Goal: Transaction & Acquisition: Book appointment/travel/reservation

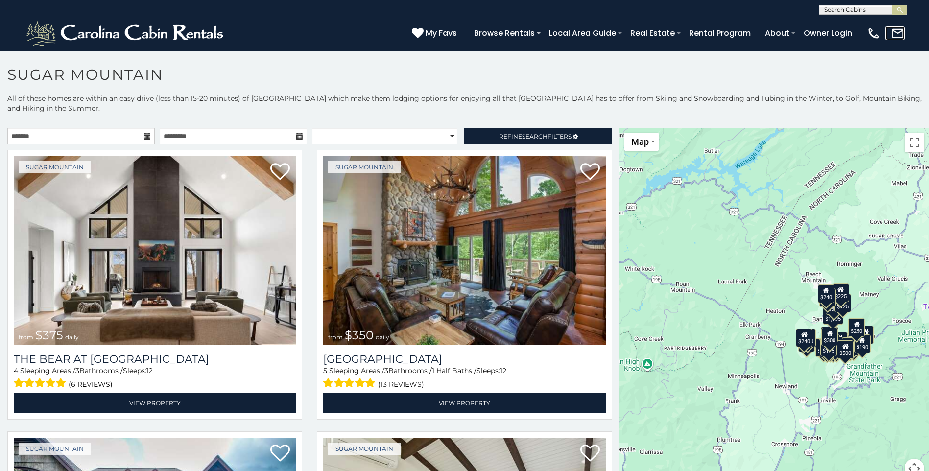
click at [888, 30] on link at bounding box center [894, 33] width 19 height 14
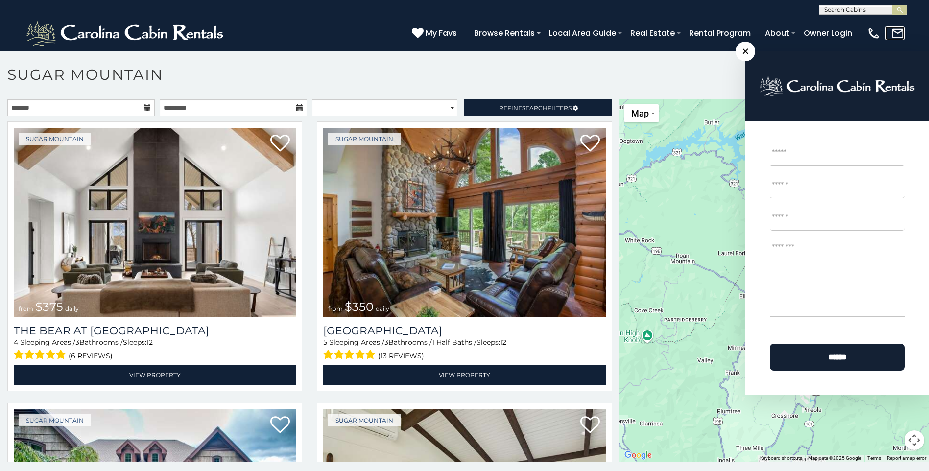
scroll to position [5, 0]
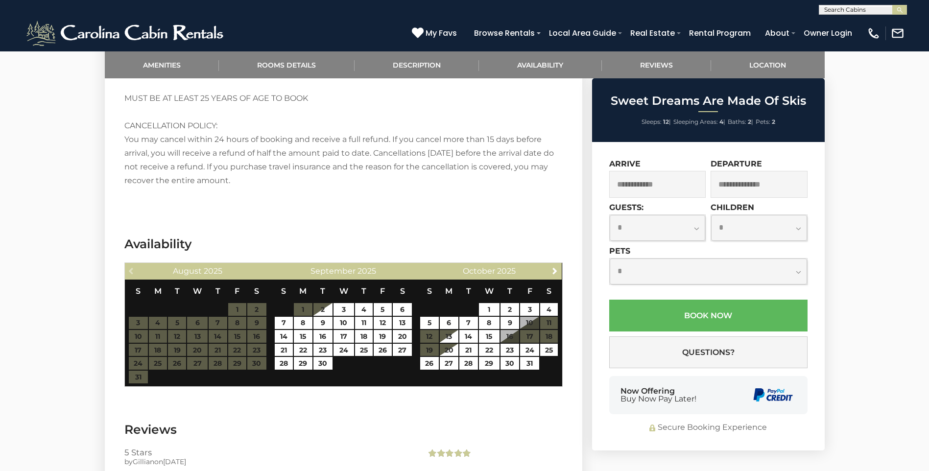
scroll to position [1541, 0]
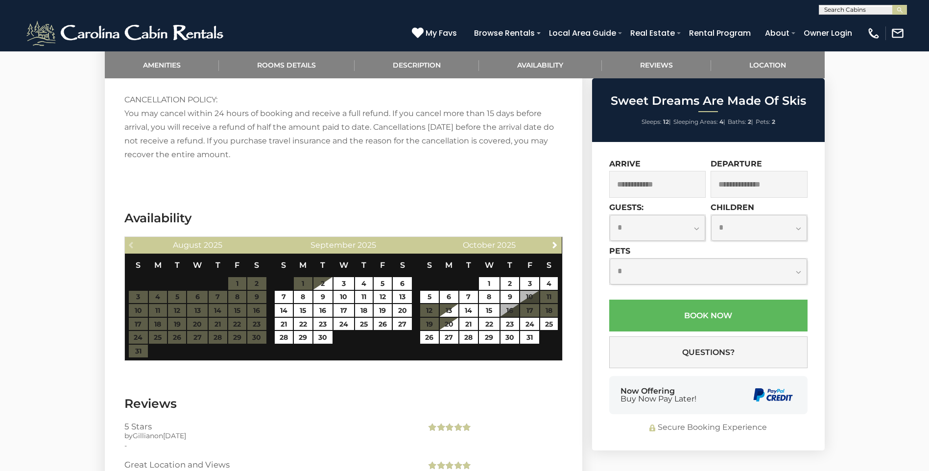
click at [631, 389] on div "Now Offering Buy Now Pay Later!" at bounding box center [658, 395] width 76 height 16
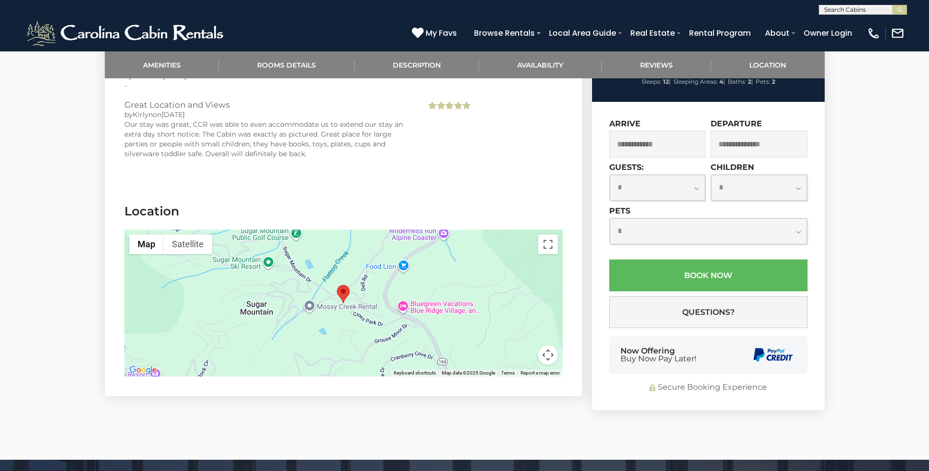
scroll to position [1948, 0]
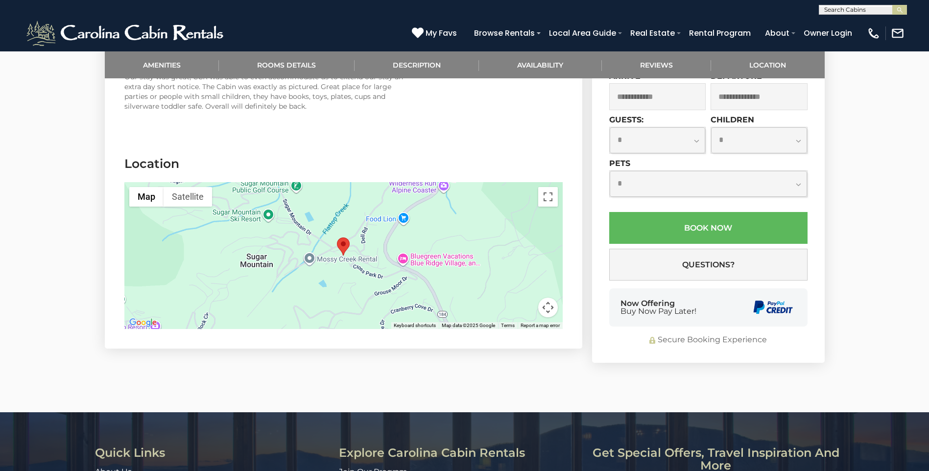
click at [731, 307] on div "**********" at bounding box center [708, 209] width 233 height 308
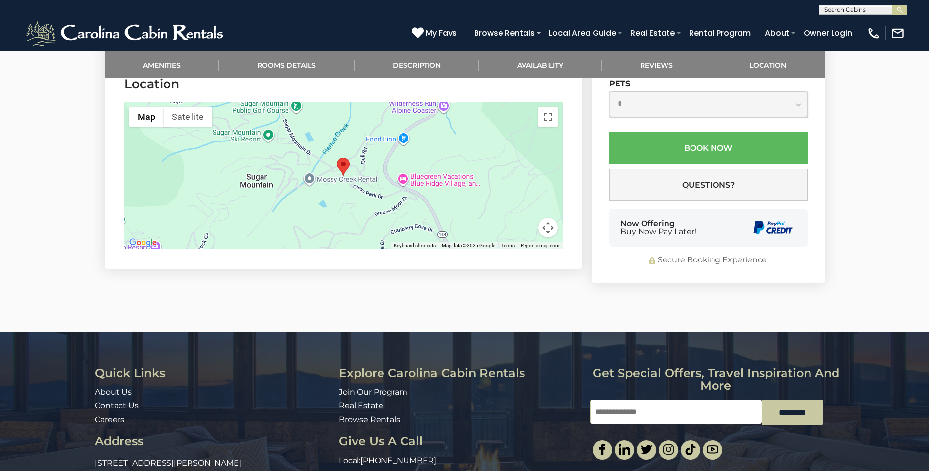
scroll to position [2075, 0]
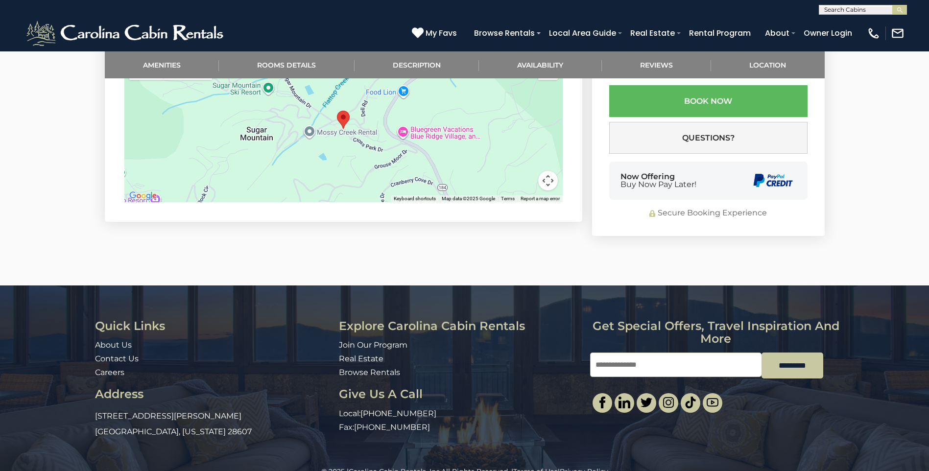
click at [631, 470] on div "© 2025 | Carolina Cabin Rentals, Inc. All Rights Reserved. | Terms of Use | Pri…" at bounding box center [464, 478] width 929 height 24
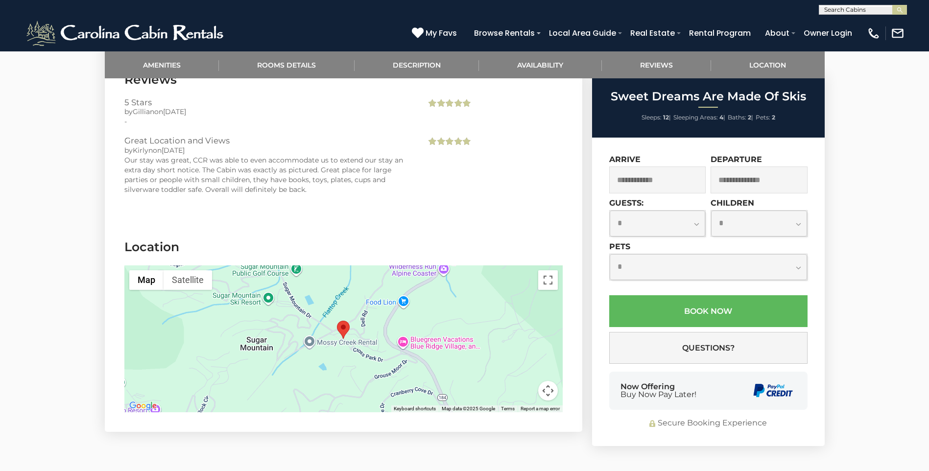
scroll to position [1867, 0]
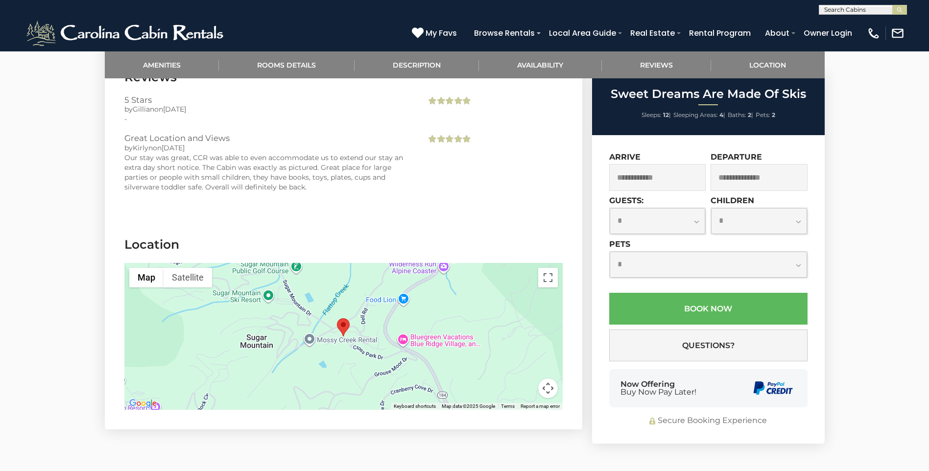
click at [506, 15] on div "[PHONE_NUMBER] My Favs Browse Rentals Local Area Guide Activities & Attractions…" at bounding box center [464, 33] width 929 height 37
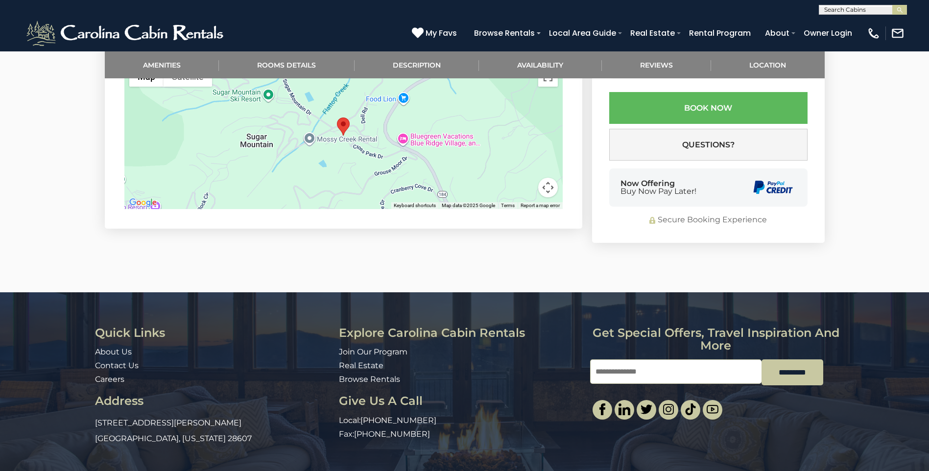
scroll to position [2075, 0]
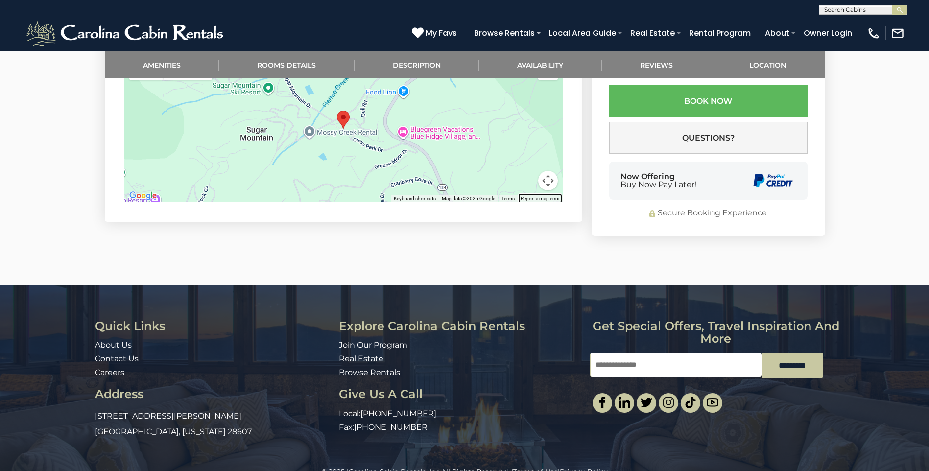
click at [524, 196] on link "Report a map error" at bounding box center [539, 198] width 39 height 5
